Goal: Information Seeking & Learning: Check status

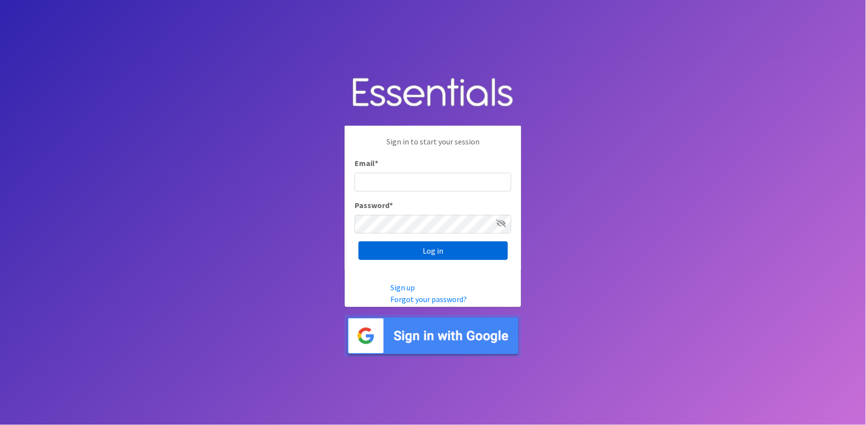
type input "[PERSON_NAME][EMAIL_ADDRESS][DOMAIN_NAME]"
click at [448, 256] on input "Log in" at bounding box center [432, 250] width 149 height 19
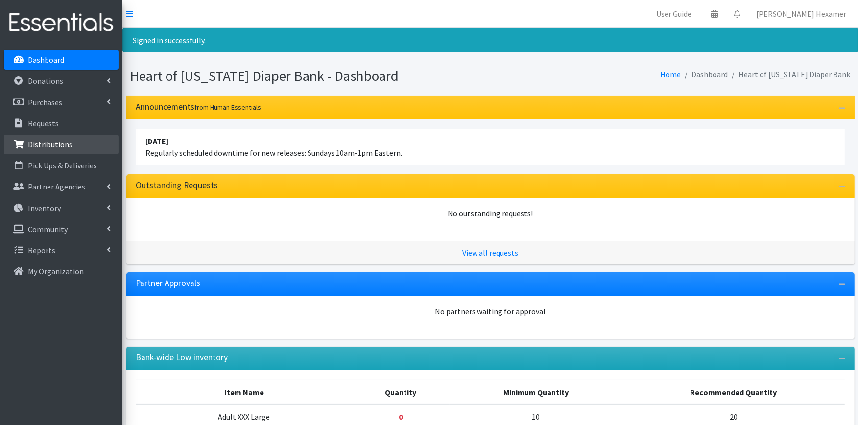
click at [48, 144] on p "Distributions" at bounding box center [50, 145] width 45 height 10
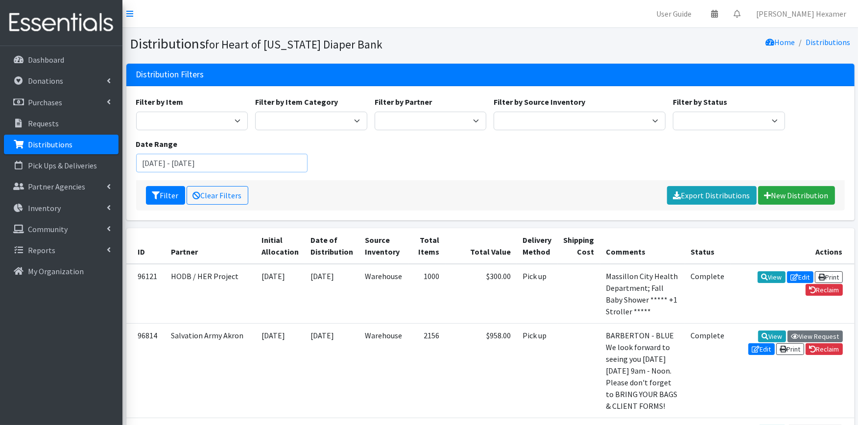
click at [263, 170] on input "July 22, 2025 - October 22, 2025" at bounding box center [222, 163] width 172 height 19
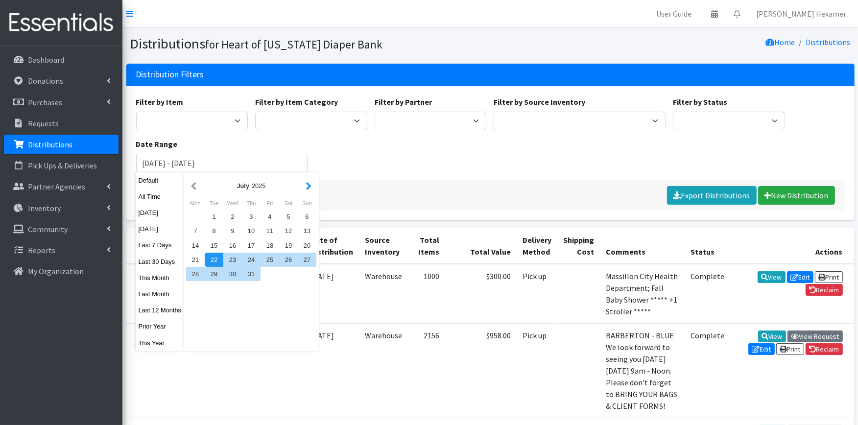
click at [305, 187] on button "button" at bounding box center [309, 186] width 10 height 12
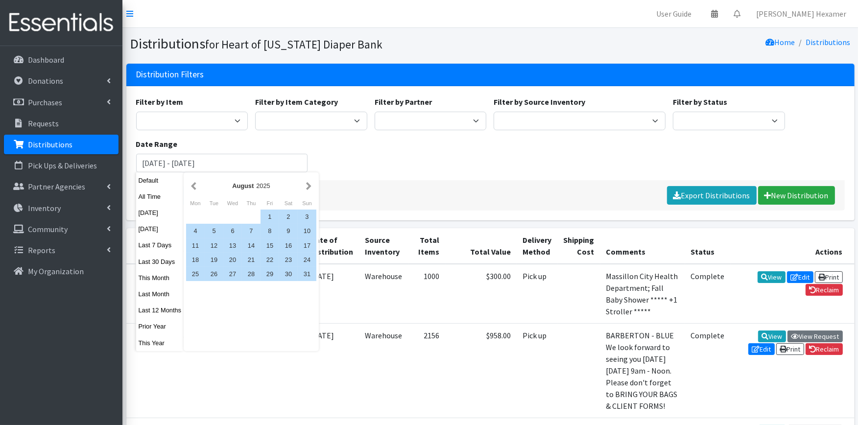
click at [305, 187] on button "button" at bounding box center [309, 186] width 10 height 12
click at [194, 214] on div "1" at bounding box center [195, 217] width 19 height 14
click at [214, 273] on div "30" at bounding box center [214, 274] width 19 height 14
type input "[DATE] - [DATE]"
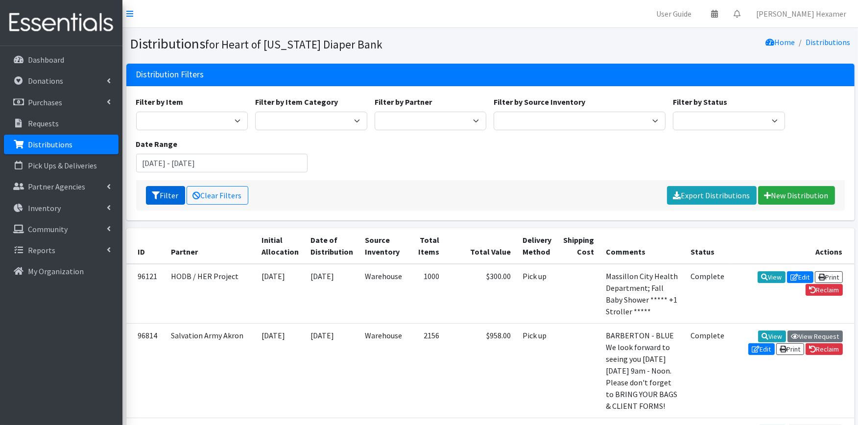
click at [159, 197] on icon "submit" at bounding box center [156, 195] width 8 height 8
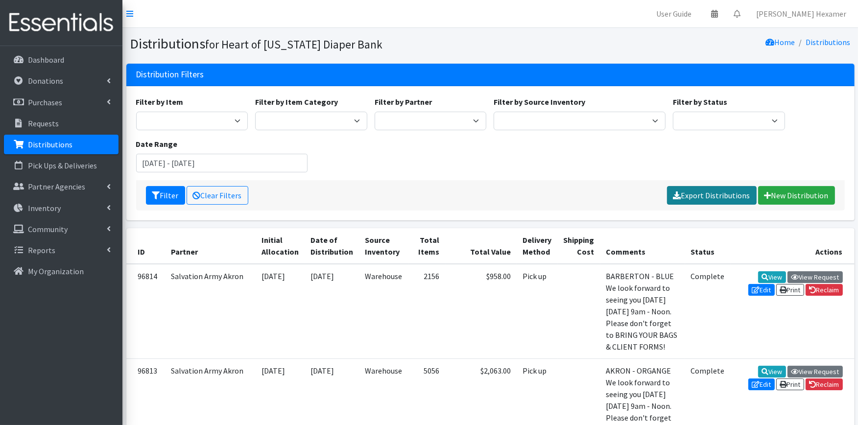
click at [712, 189] on link "Export Distributions" at bounding box center [712, 195] width 90 height 19
click at [419, 119] on select "Alliance Commons Belmont County Health Department Bridge Point Canal Fulton Spe…" at bounding box center [431, 121] width 112 height 19
click at [375, 112] on select "Alliance Commons Belmont County Health Department Bridge Point Canal Fulton Spe…" at bounding box center [431, 121] width 112 height 19
click at [454, 119] on select "Alliance Commons Belmont County Health Department Bridge Point Canal Fulton Spe…" at bounding box center [431, 121] width 112 height 19
select select "4625"
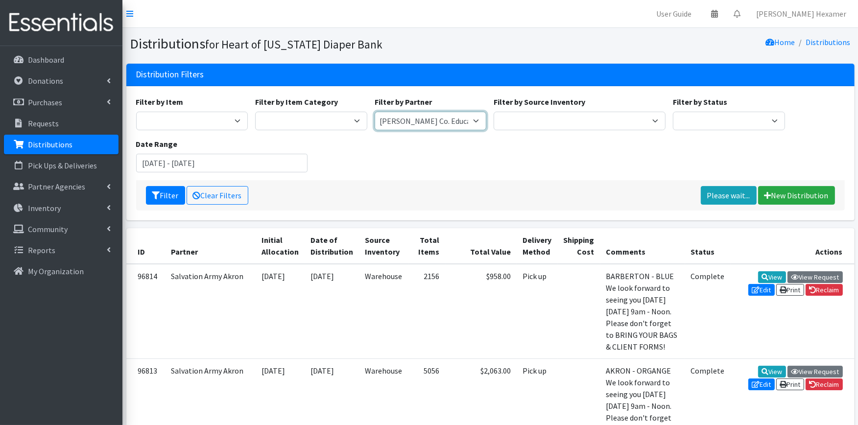
click at [375, 112] on select "Alliance Commons Belmont County Health Department Bridge Point Canal Fulton Spe…" at bounding box center [431, 121] width 112 height 19
click at [177, 198] on button "Filter" at bounding box center [165, 195] width 39 height 19
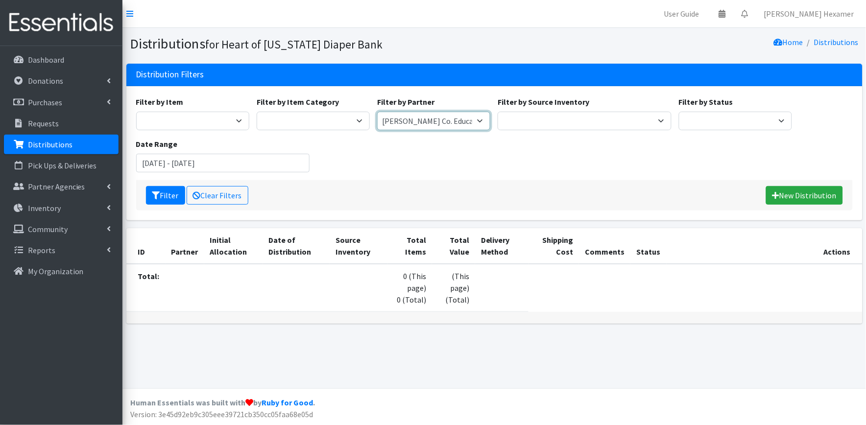
click at [443, 122] on select "Alliance Commons Belmont County Health Department [GEOGRAPHIC_DATA] [PERSON_NAM…" at bounding box center [433, 121] width 113 height 19
select select "4"
click at [377, 112] on select "Alliance Commons Belmont County Health Department [GEOGRAPHIC_DATA] [PERSON_NAM…" at bounding box center [433, 121] width 113 height 19
click at [156, 193] on icon "submit" at bounding box center [156, 195] width 8 height 8
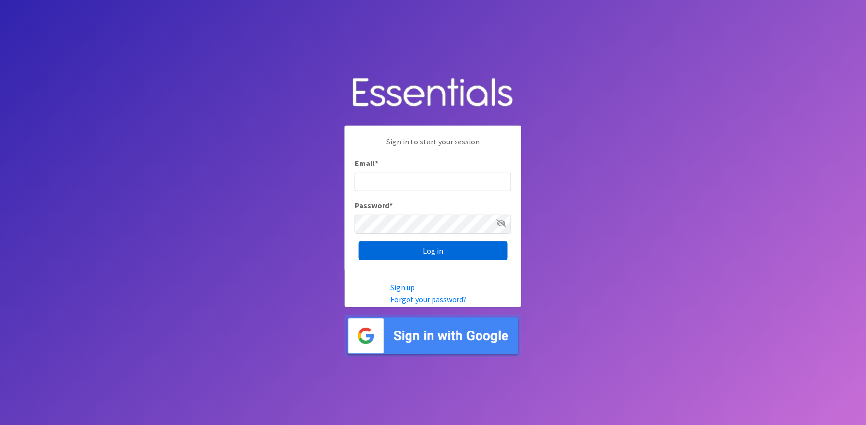
type input "[PERSON_NAME][EMAIL_ADDRESS][DOMAIN_NAME]"
click at [420, 248] on input "Log in" at bounding box center [432, 250] width 149 height 19
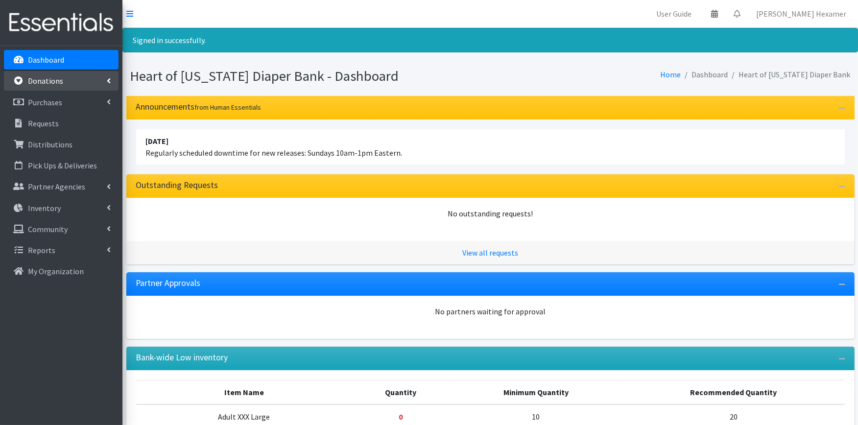
click at [51, 79] on p "Donations" at bounding box center [45, 81] width 35 height 10
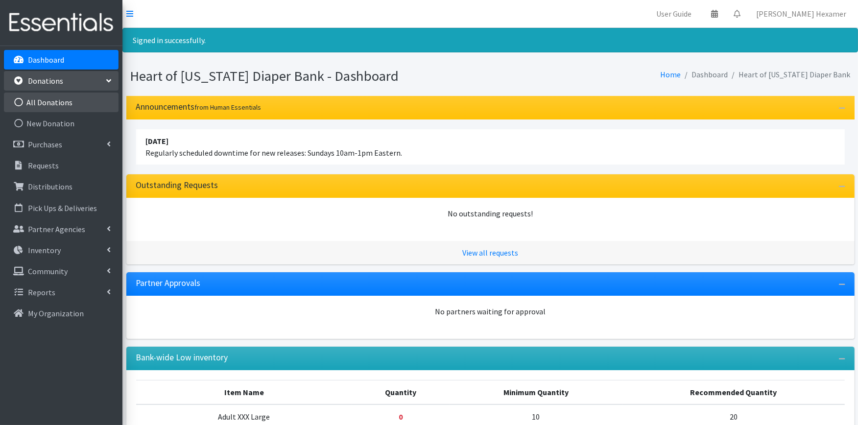
click at [40, 102] on link "All Donations" at bounding box center [61, 103] width 115 height 20
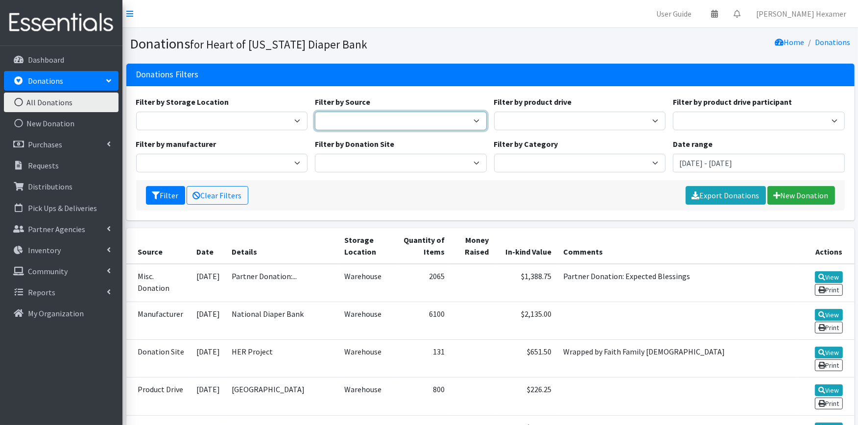
click at [444, 115] on select "Donation Site Manufacturer Misc. Donation Product Drive" at bounding box center [401, 121] width 172 height 19
select select "Product Drive"
click at [315, 112] on select "Donation Site Manufacturer Misc. Donation Product Drive" at bounding box center [401, 121] width 172 height 19
click at [704, 165] on input "July 22, 2025 - October 22, 2025" at bounding box center [759, 163] width 172 height 19
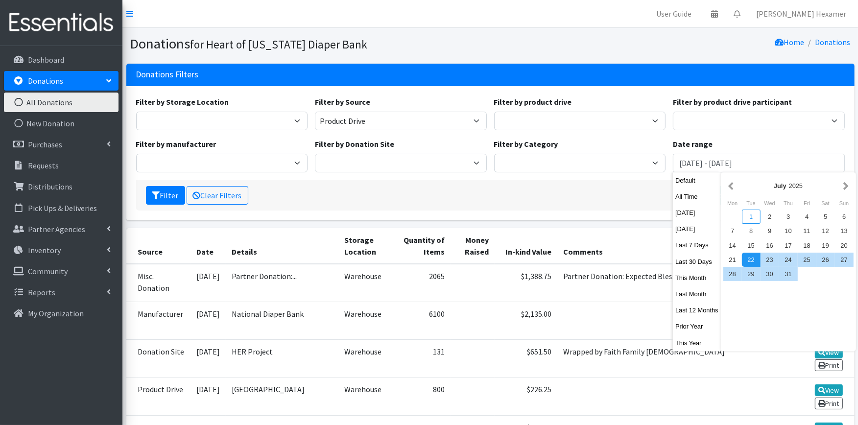
click at [746, 212] on div "1" at bounding box center [751, 217] width 19 height 14
click at [841, 187] on button "button" at bounding box center [846, 186] width 10 height 12
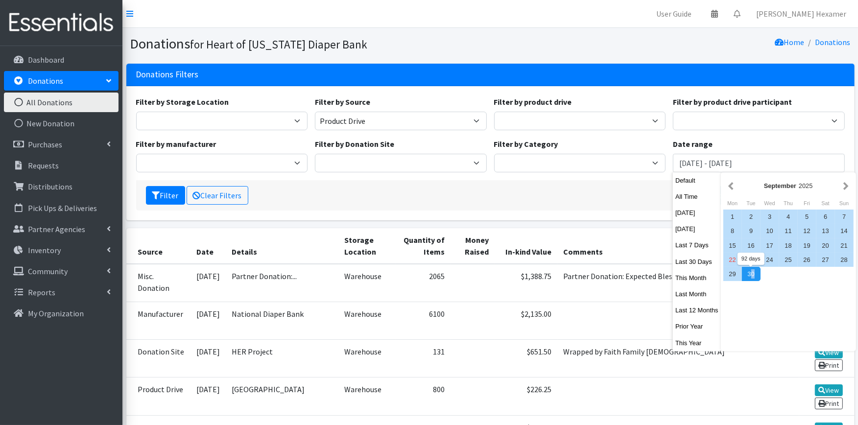
click at [752, 270] on div "30" at bounding box center [751, 274] width 19 height 14
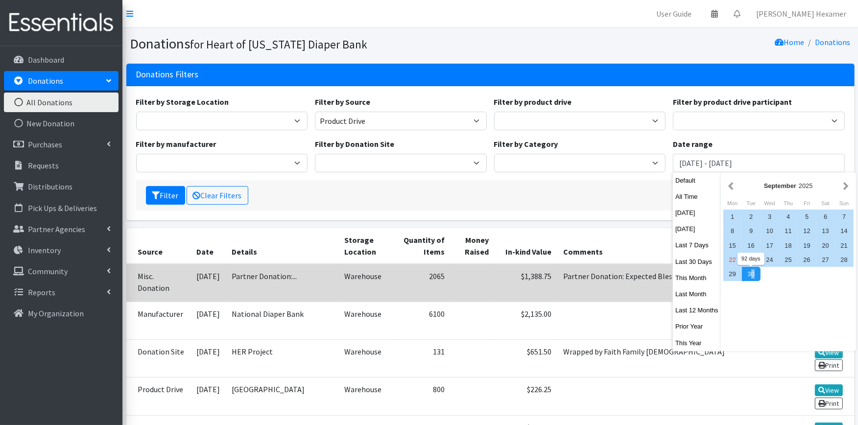
type input "[DATE] - [DATE]"
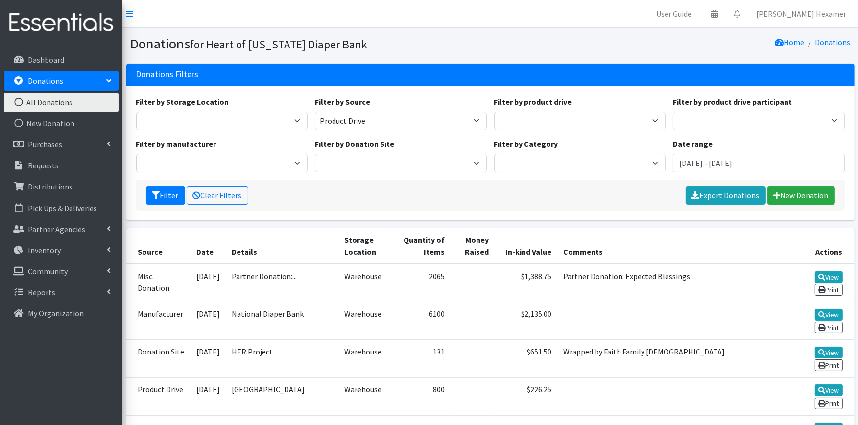
click at [143, 194] on div "Filter Clear Filters Export Donations New Donation" at bounding box center [490, 195] width 709 height 30
click at [155, 195] on icon "submit" at bounding box center [156, 195] width 8 height 8
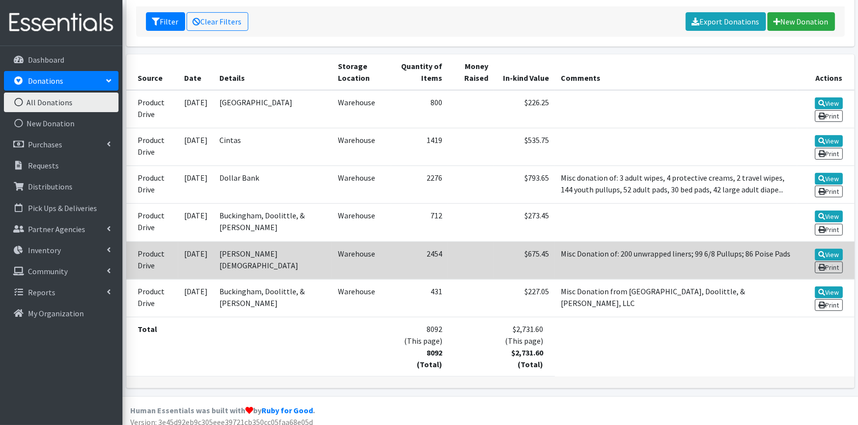
scroll to position [119, 0]
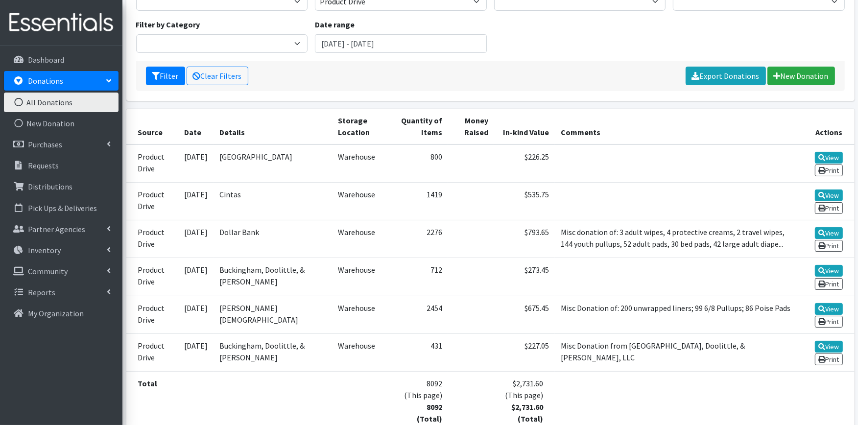
click at [594, 395] on table "Source Date Details Storage Location Quantity of Items Money Raised In-kind Val…" at bounding box center [490, 270] width 728 height 322
